Goal: Task Accomplishment & Management: Use online tool/utility

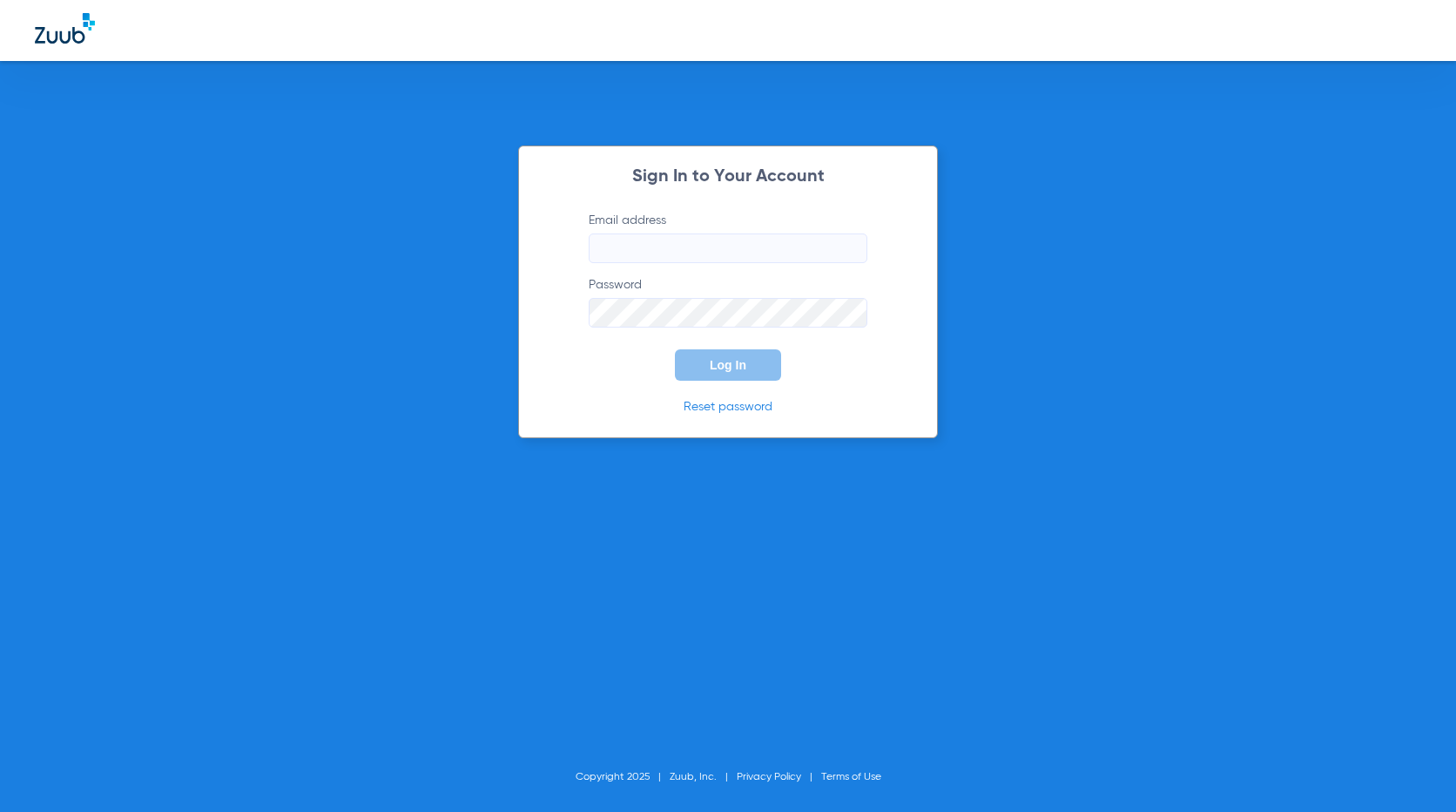
type input "[EMAIL_ADDRESS][DOMAIN_NAME]"
click at [726, 366] on span "Log In" at bounding box center [727, 364] width 36 height 14
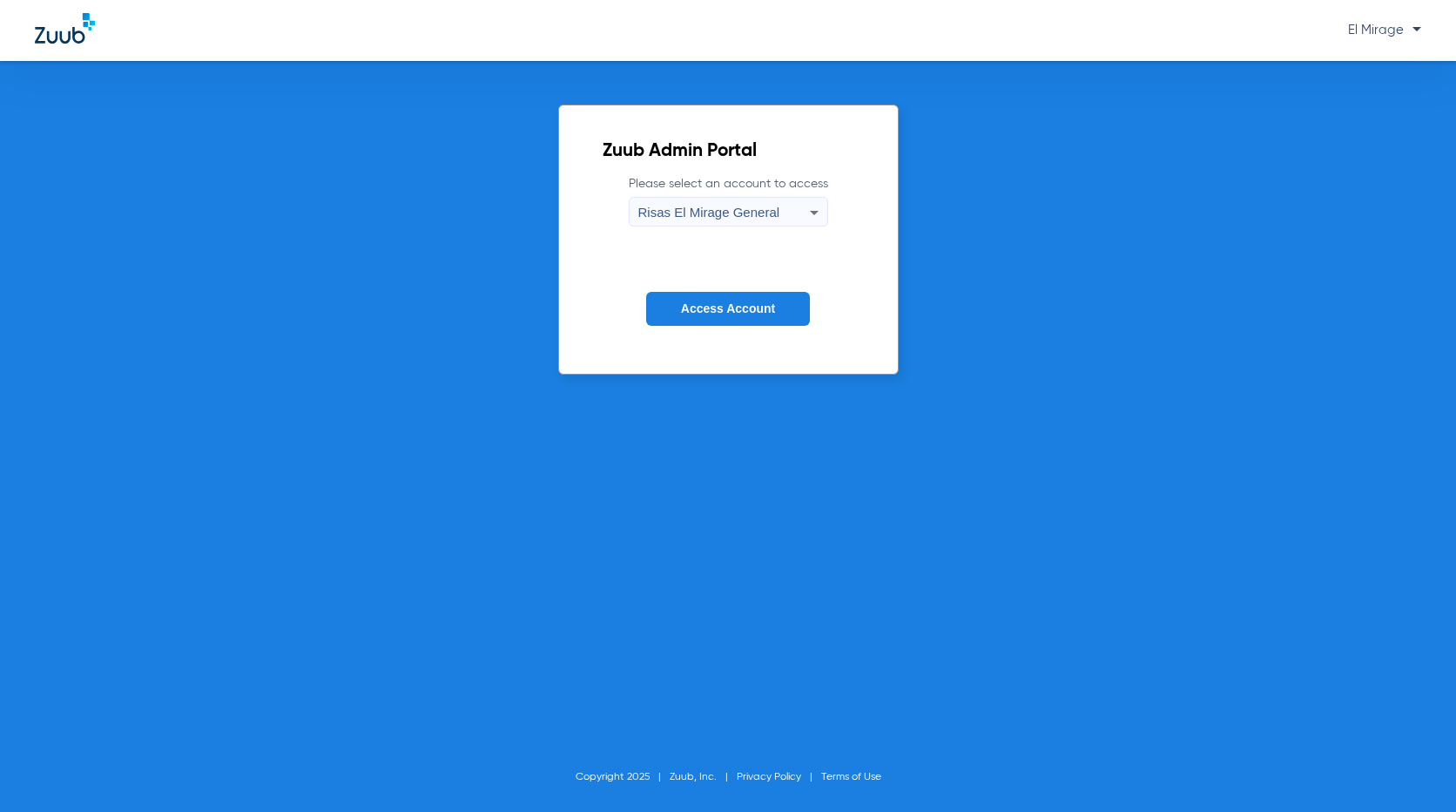
click at [685, 324] on button "Access Account" at bounding box center [727, 309] width 163 height 34
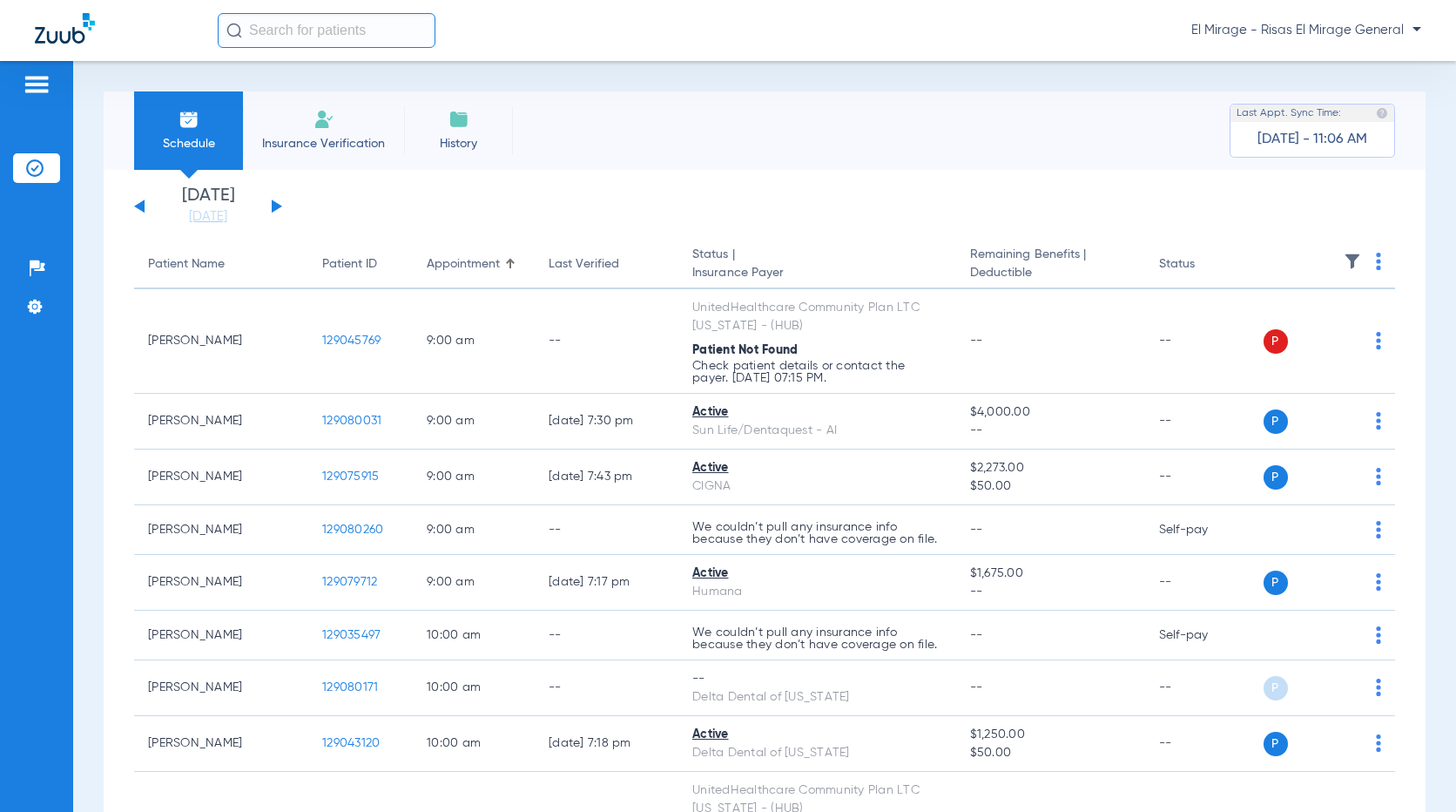
click at [267, 203] on div "[DATE] [DATE] [DATE] [DATE] [DATE] [DATE] [DATE] [DATE] [DATE] [DATE] [DATE] [D…" at bounding box center [208, 206] width 148 height 38
click at [278, 203] on button at bounding box center [276, 206] width 10 height 13
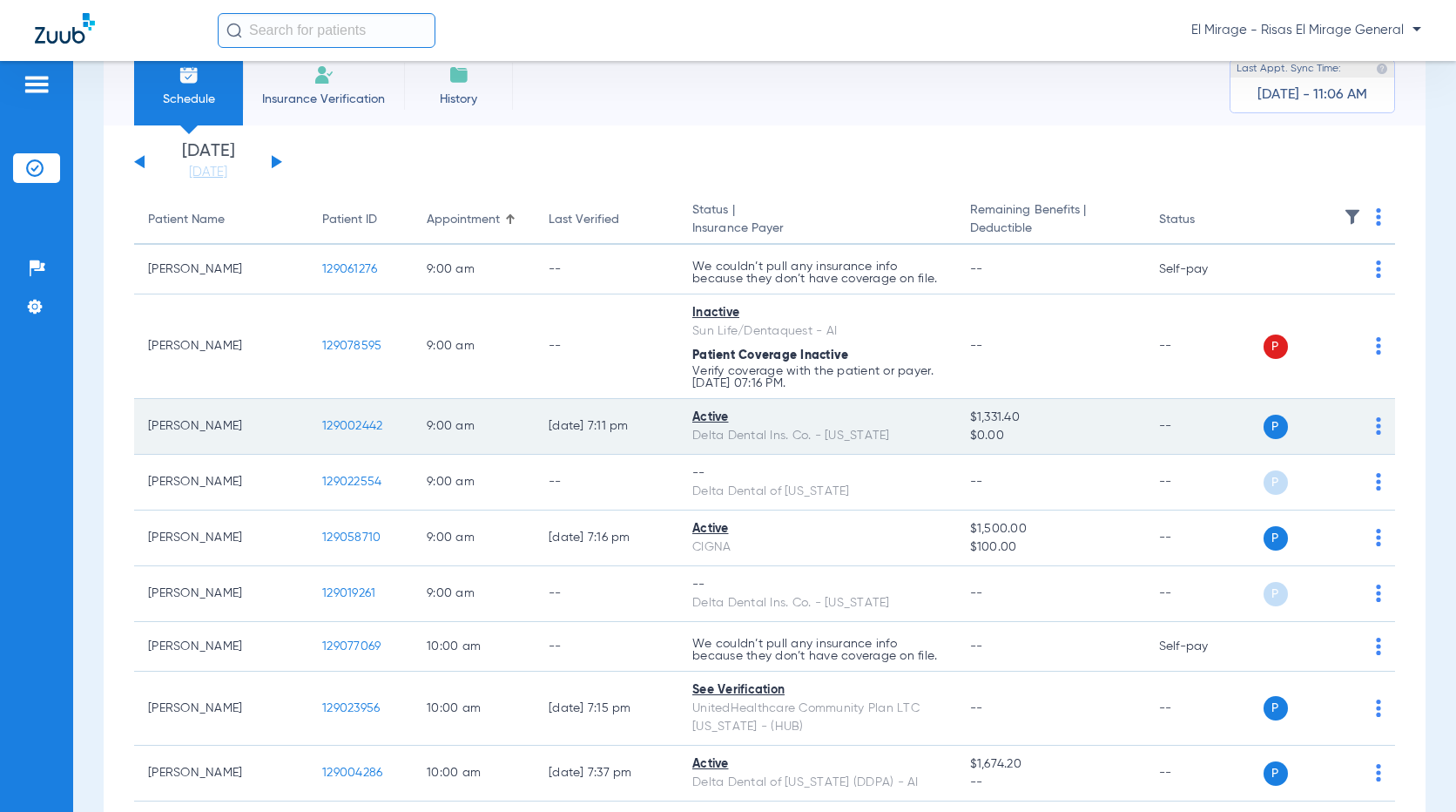
scroll to position [87, 0]
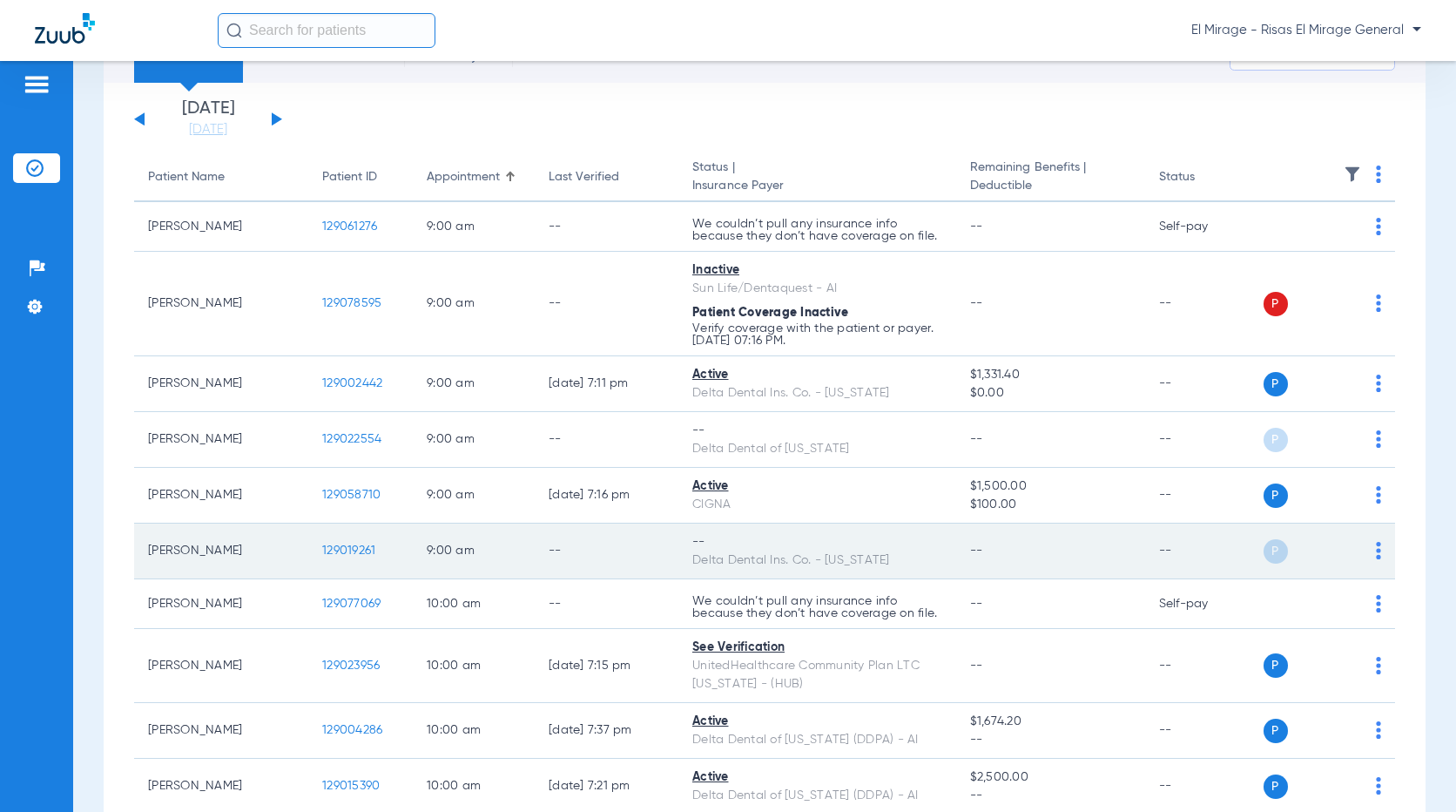
click at [335, 549] on span "129019261" at bounding box center [348, 550] width 53 height 12
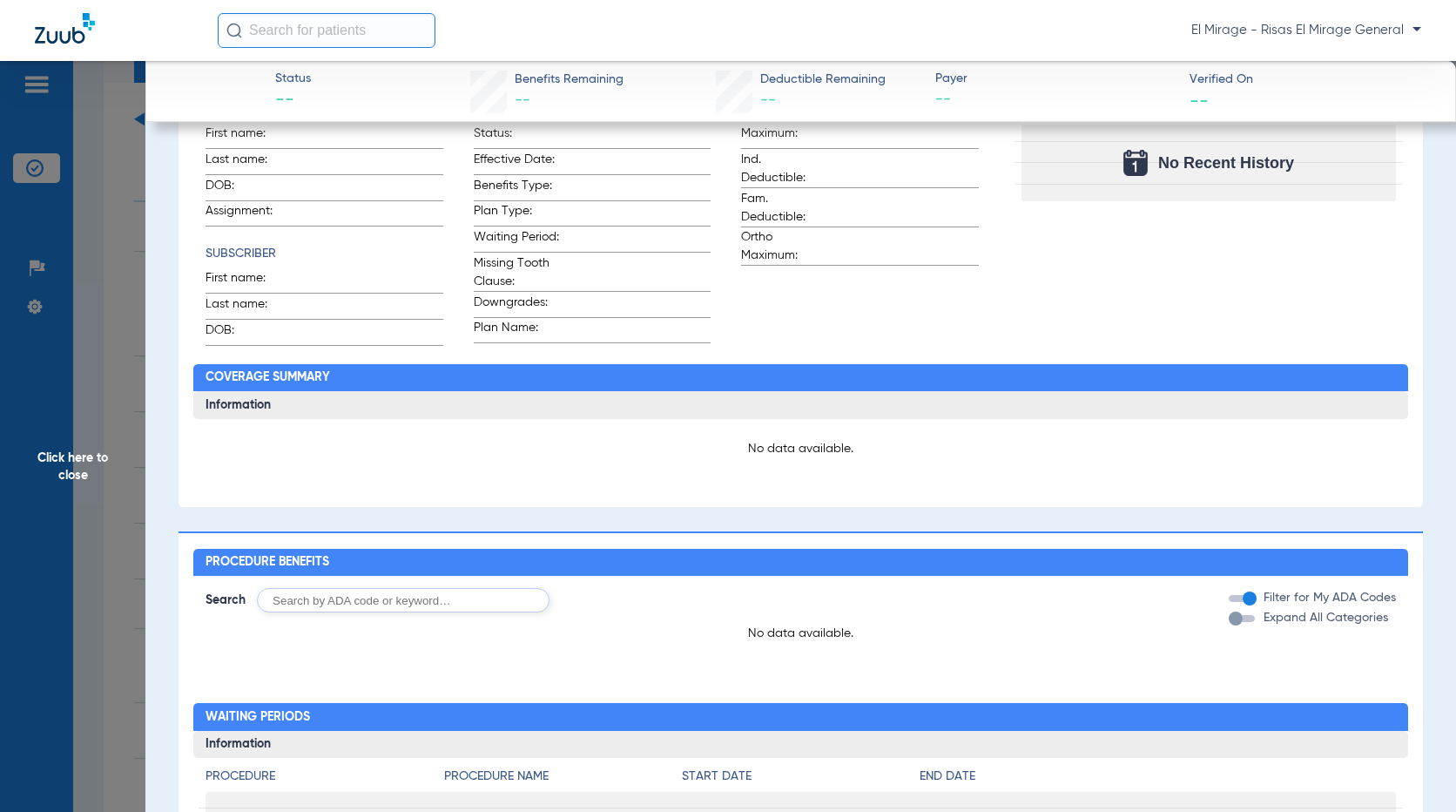
scroll to position [0, 0]
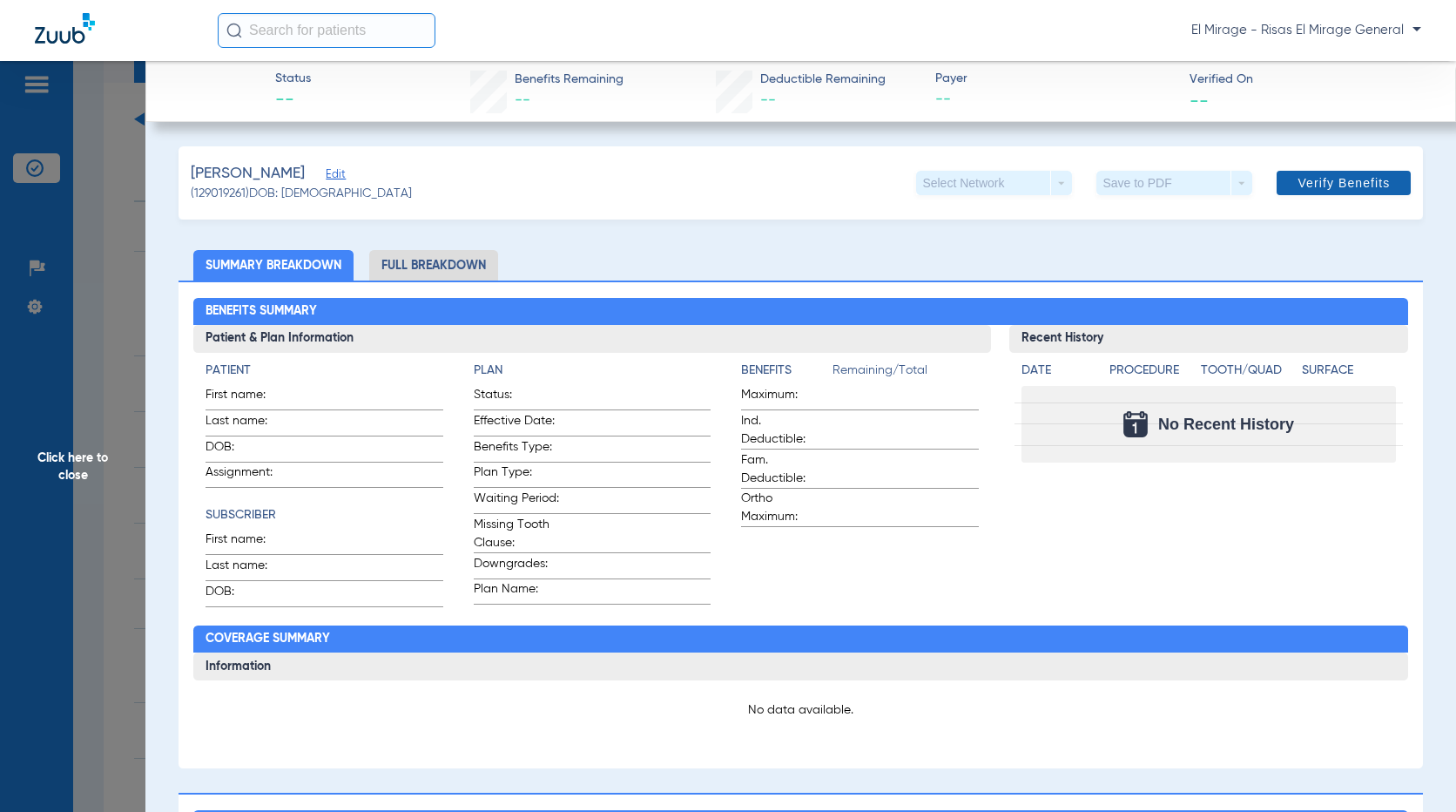
click at [1297, 179] on span "Verify Benefits" at bounding box center [1343, 182] width 92 height 14
